Goal: Book appointment/travel/reservation

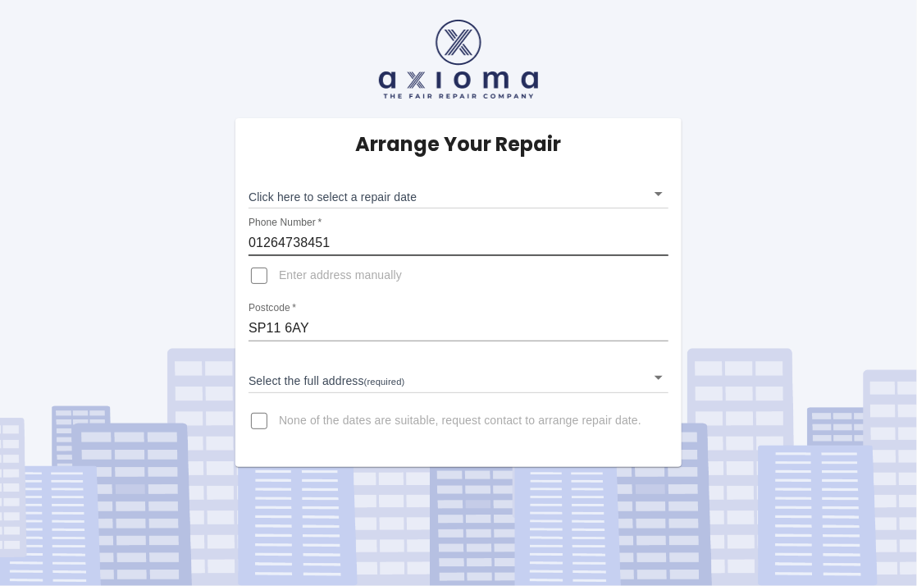
click at [341, 244] on input "01264738451" at bounding box center [459, 243] width 420 height 26
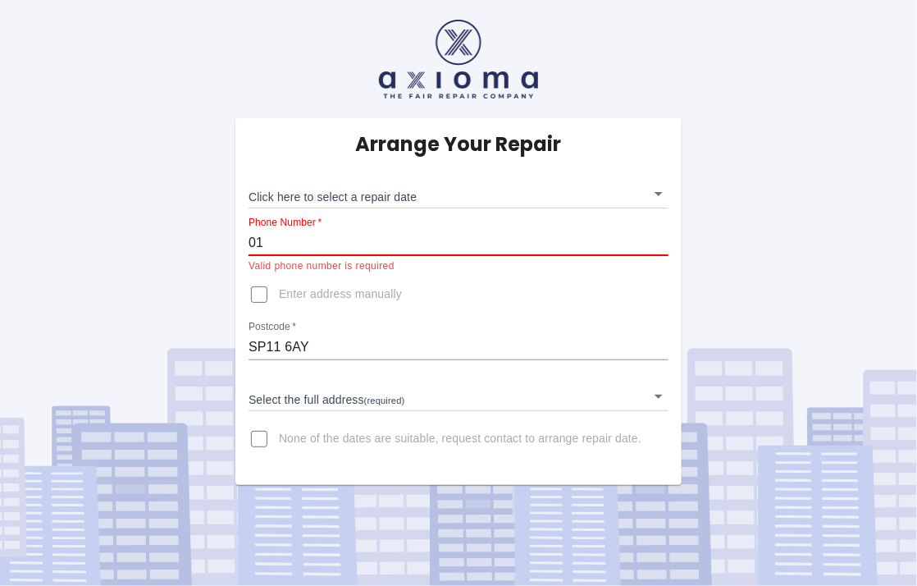
type input "0"
type input "07787227834"
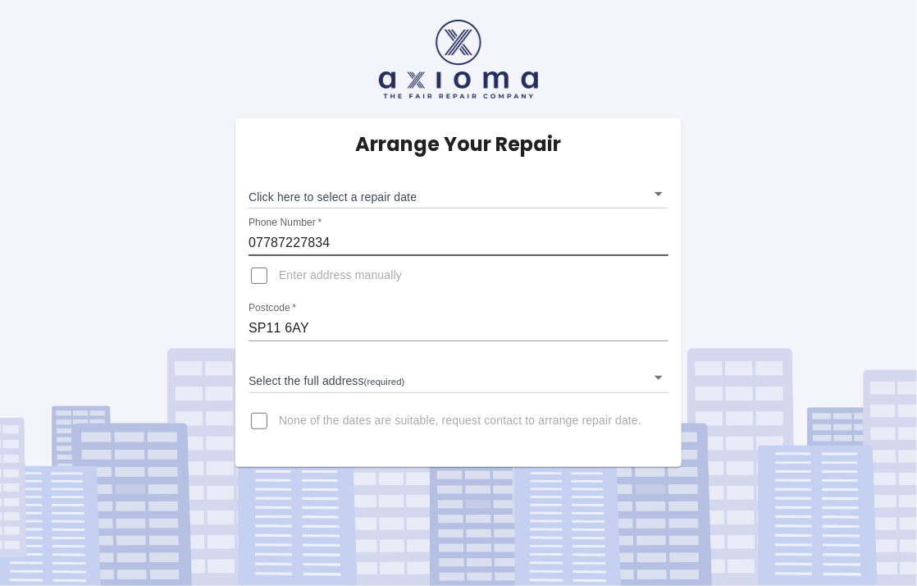
click at [658, 375] on body "Arrange Your Repair Click here to select a repair date ​ Phone Number   * 07787…" at bounding box center [458, 293] width 917 height 586
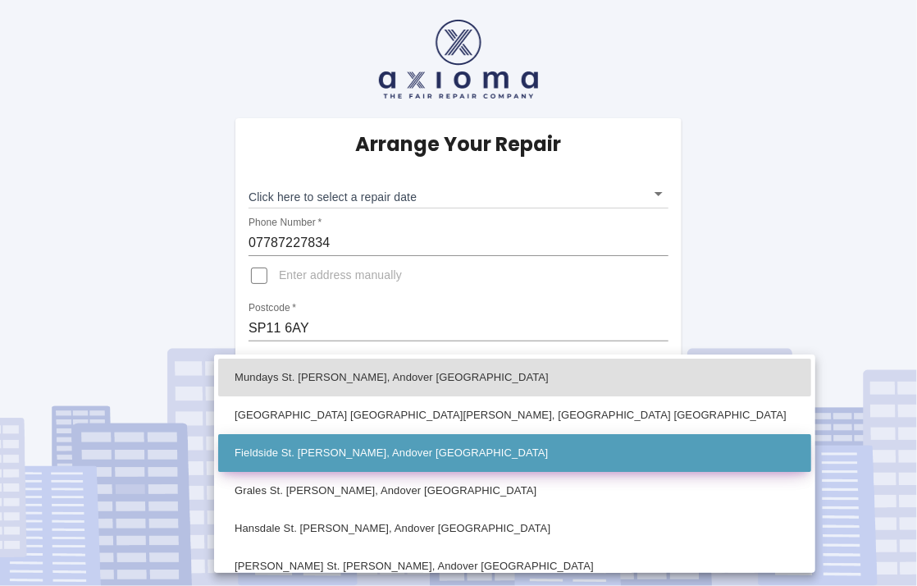
scroll to position [82, 0]
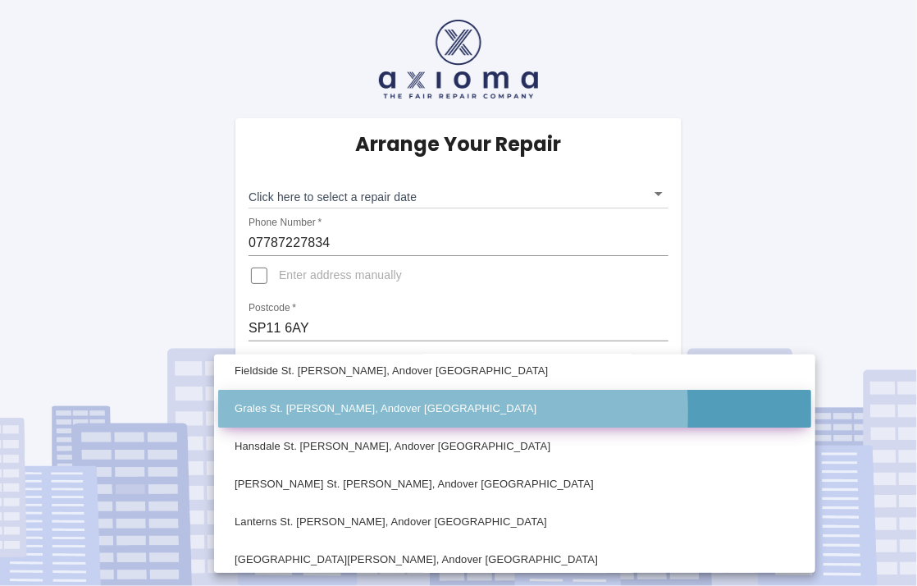
click at [333, 412] on li "Grales St. Mary Bourne, Andover Hampshire" at bounding box center [514, 409] width 593 height 38
type input "Grales St. Mary Bourne, Andover Hampshire"
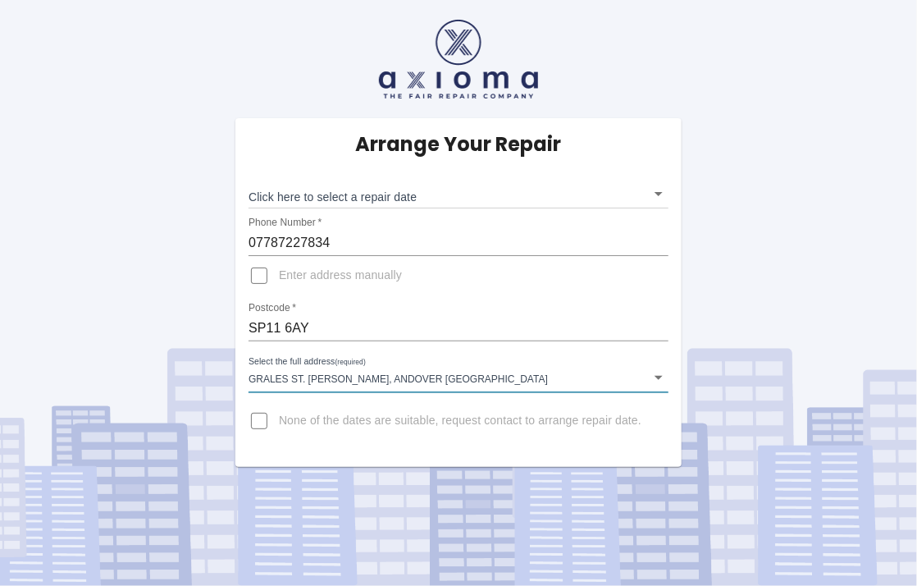
click at [657, 194] on body "Arrange Your Repair Click here to select a repair date ​ Phone Number   * 07787…" at bounding box center [458, 293] width 917 height 586
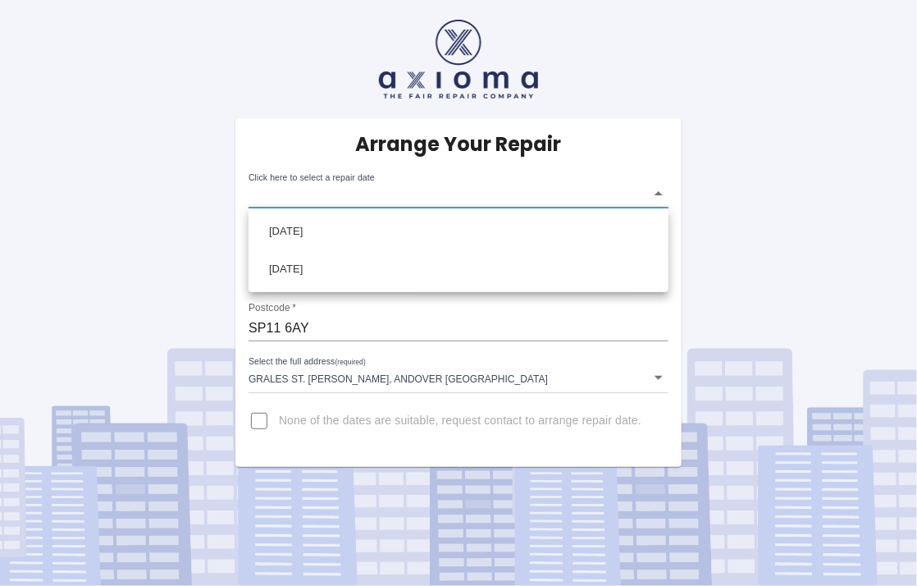
click at [258, 417] on div at bounding box center [458, 293] width 917 height 586
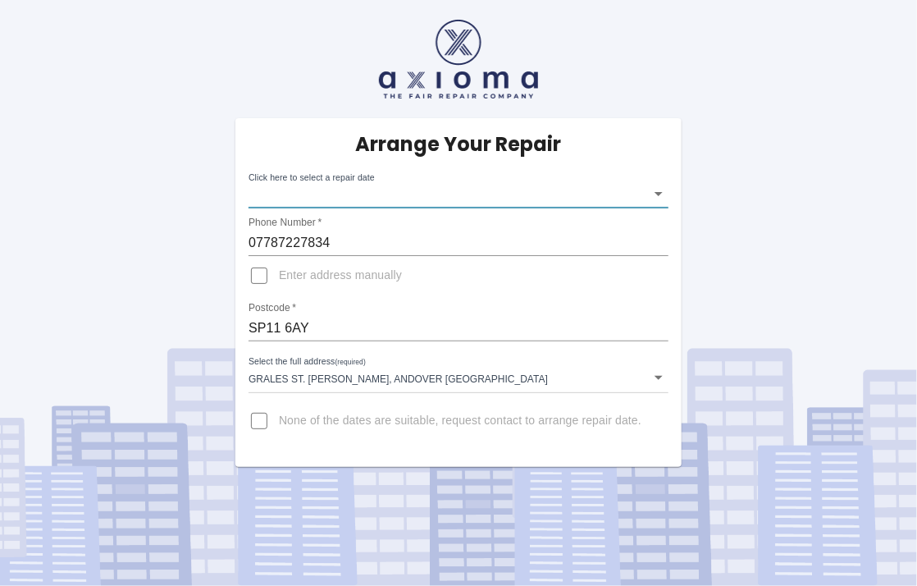
click at [258, 416] on input "None of the dates are suitable, request contact to arrange repair date." at bounding box center [259, 420] width 39 height 39
checkbox input "true"
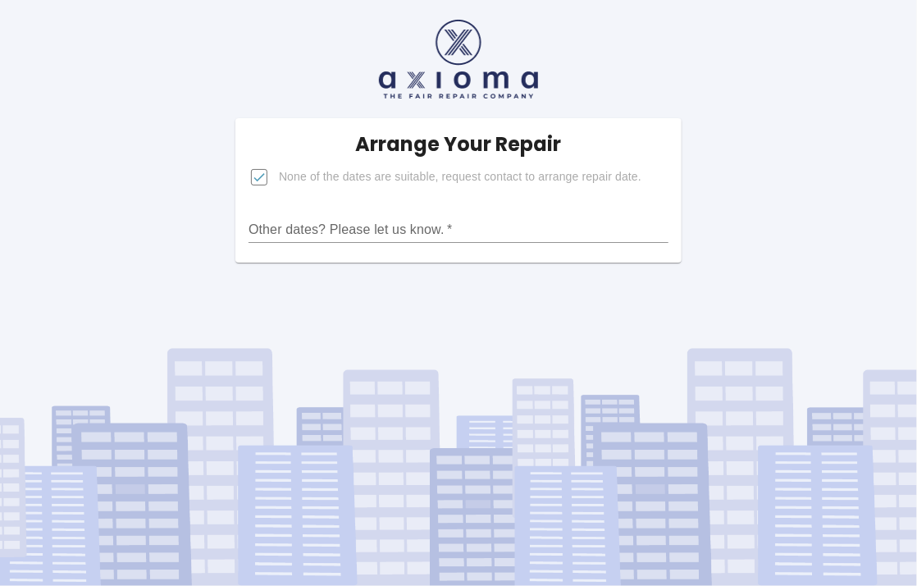
click at [278, 227] on input "Other dates? Please let us know.   *" at bounding box center [459, 230] width 420 height 26
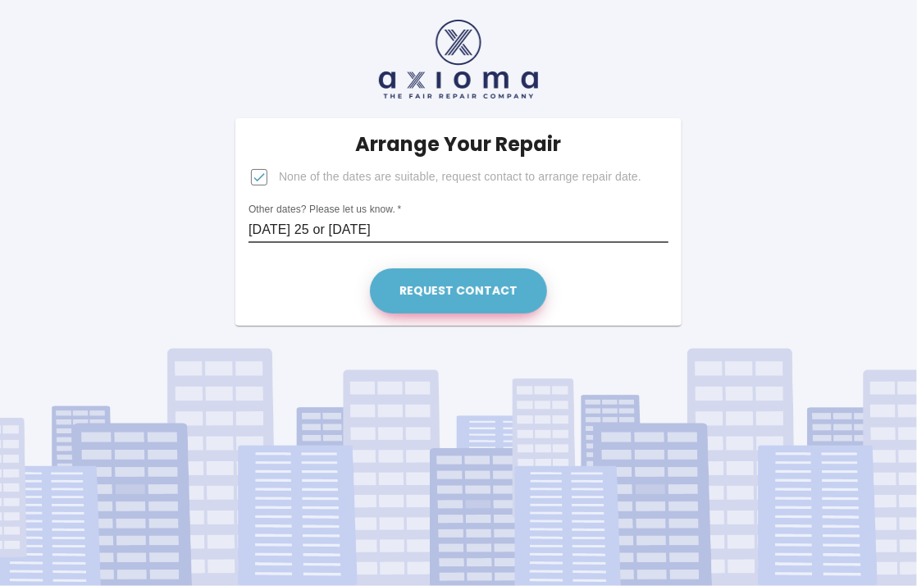
type input "Thursday 25 or Friday 26 September"
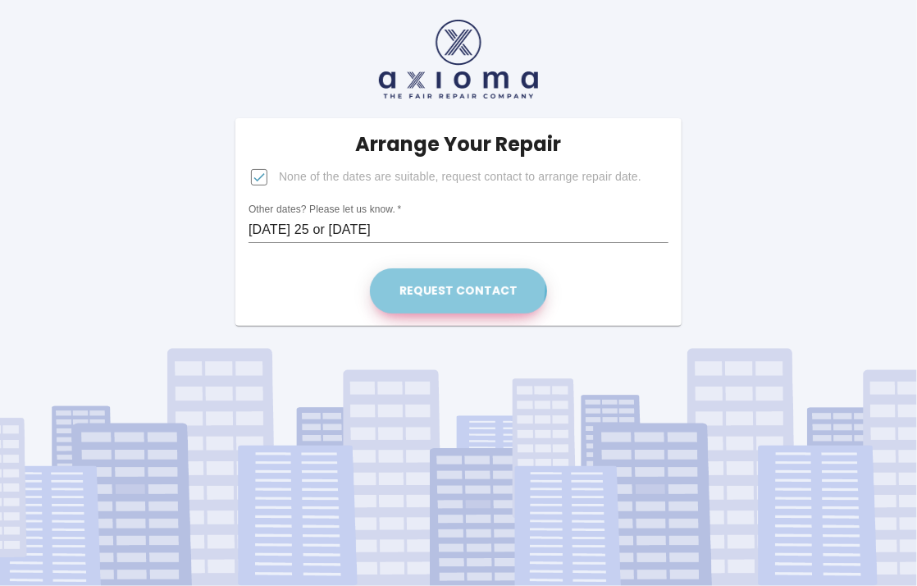
click at [456, 285] on button "Request contact" at bounding box center [458, 290] width 177 height 45
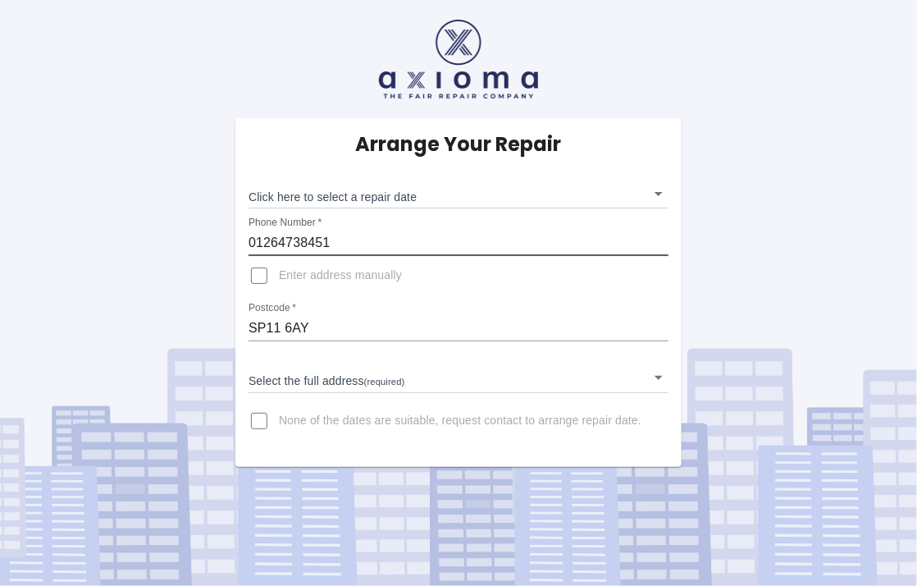
click at [336, 241] on input "01264738451" at bounding box center [459, 243] width 420 height 26
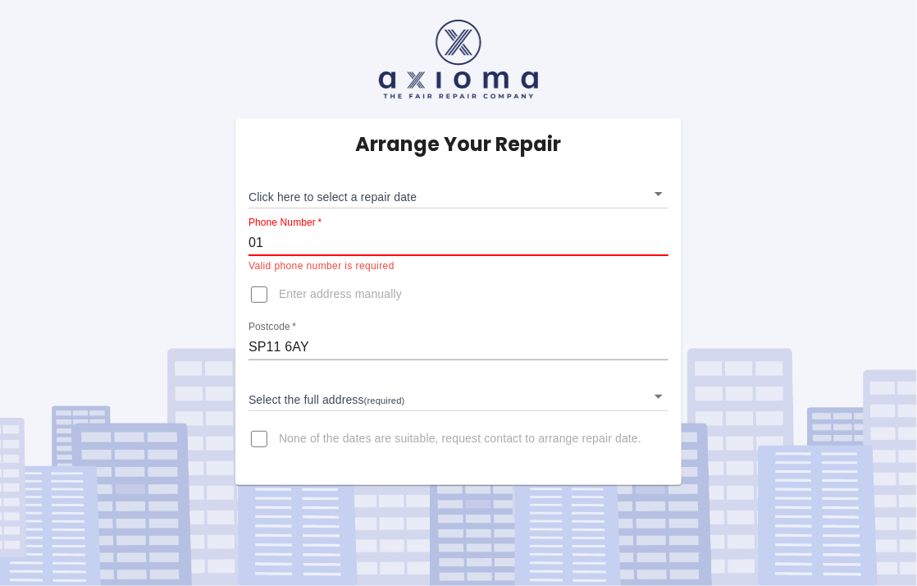
type input "0"
type input "07787227834"
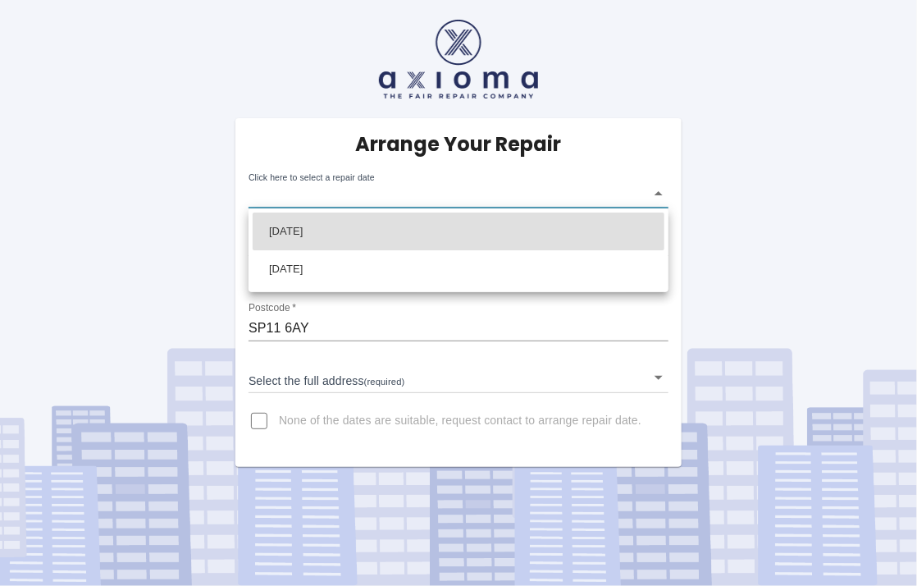
click at [658, 192] on body "Arrange Your Repair Click here to select a repair date ​ Phone Number   * 07787…" at bounding box center [458, 293] width 917 height 586
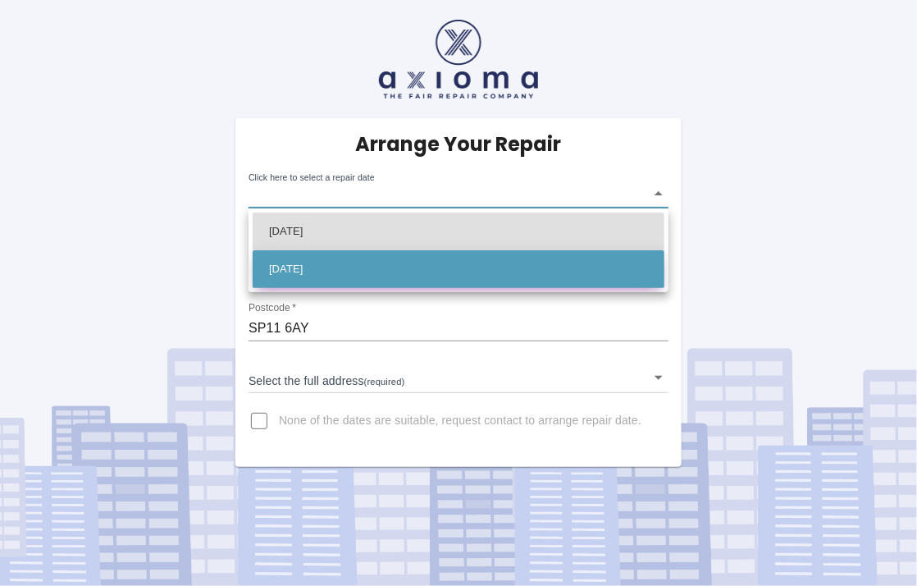
click at [328, 265] on li "Fri Sep 26 2025" at bounding box center [459, 269] width 412 height 38
type input "2025-09-26T00:00:00.000Z"
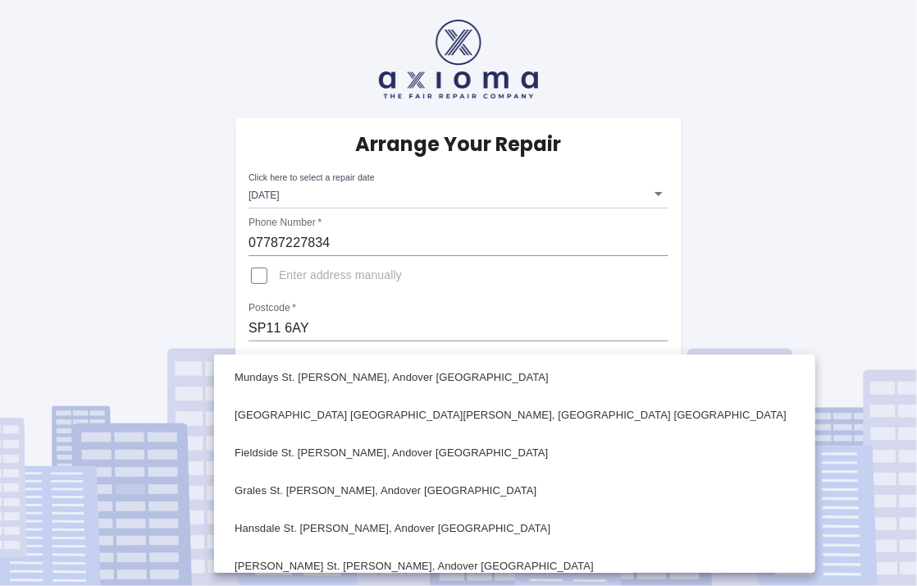
click at [659, 375] on body "Arrange Your Repair Click here to select a repair date Fri Sep 26 2025 2025-09-…" at bounding box center [458, 293] width 917 height 586
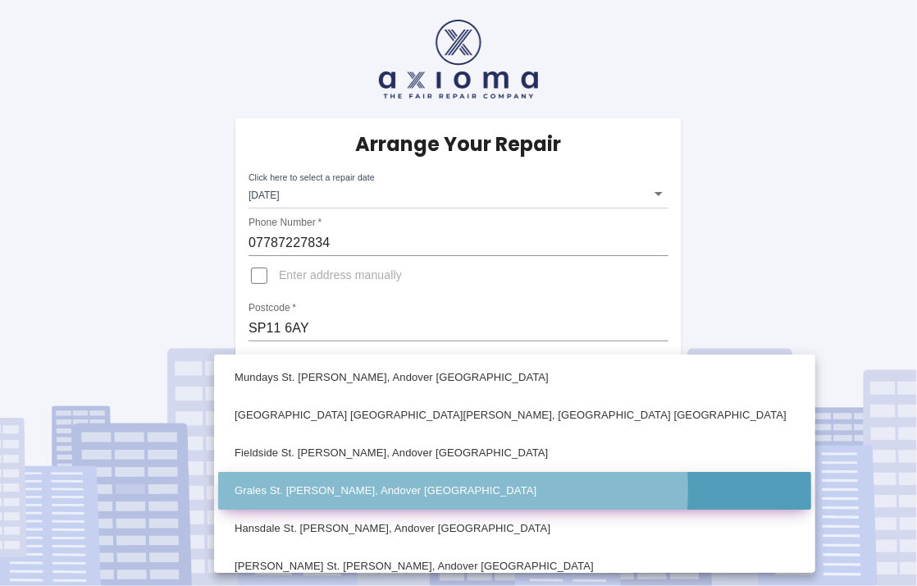
click at [431, 489] on li "Grales St. Mary Bourne, Andover Hampshire" at bounding box center [514, 491] width 593 height 38
type input "Grales St. Mary Bourne, Andover Hampshire"
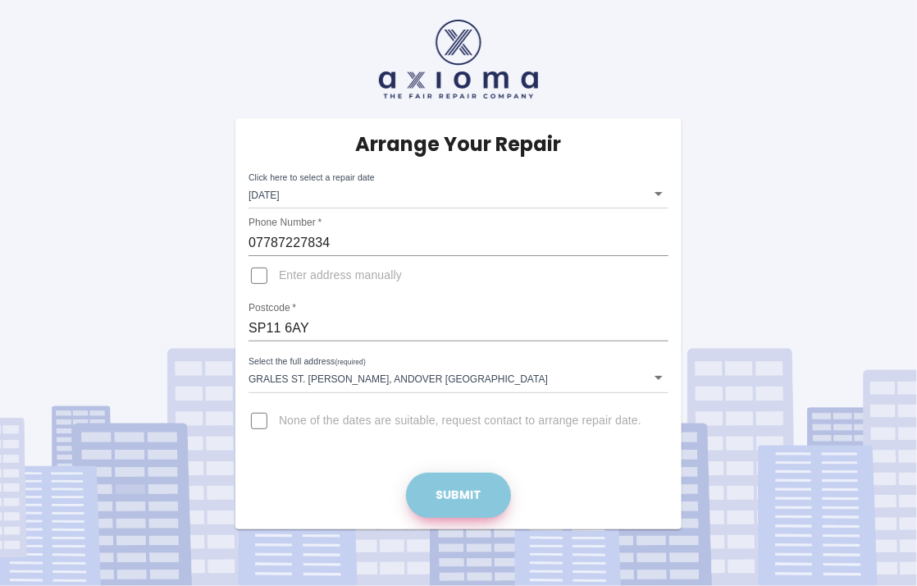
click at [459, 490] on button "Submit" at bounding box center [458, 494] width 105 height 45
